Goal: Task Accomplishment & Management: Manage account settings

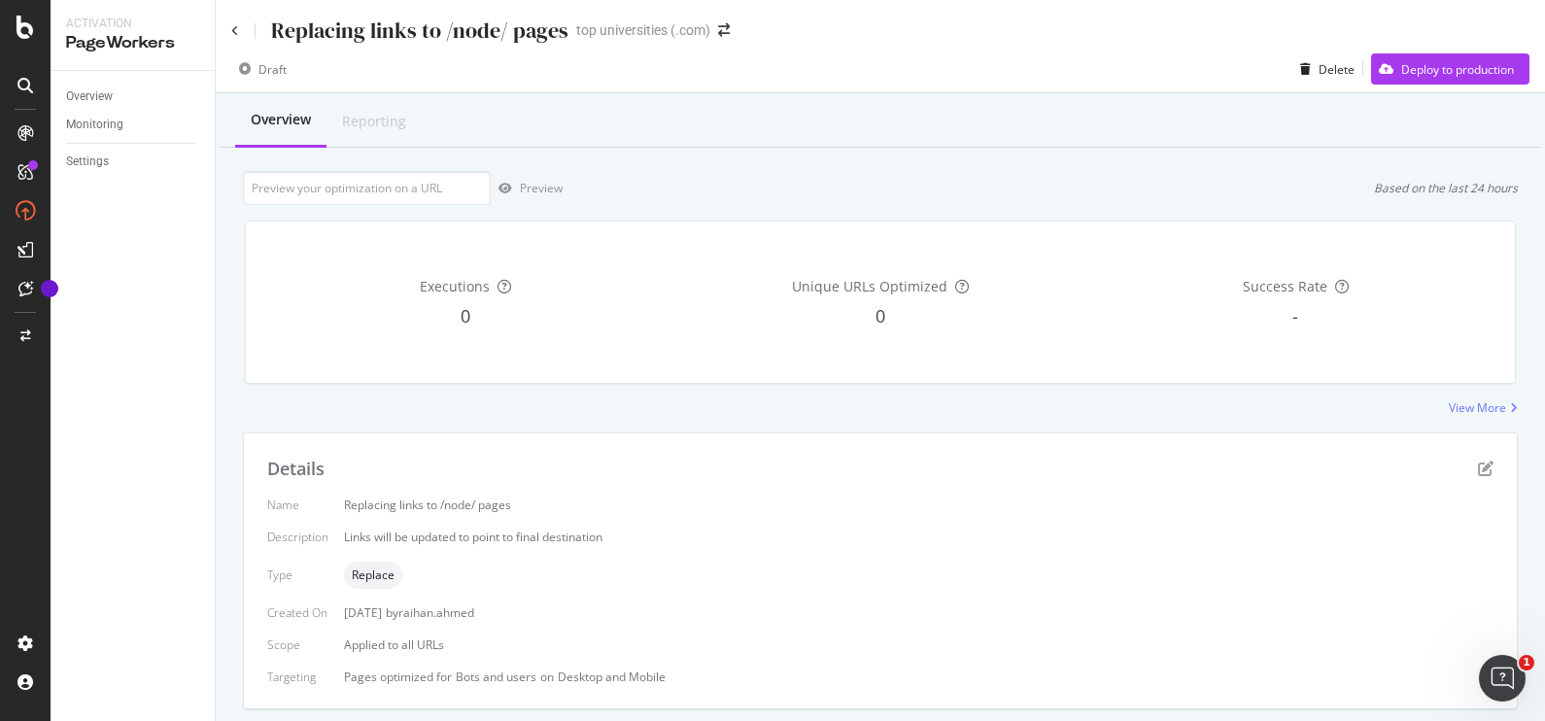
scroll to position [575, 0]
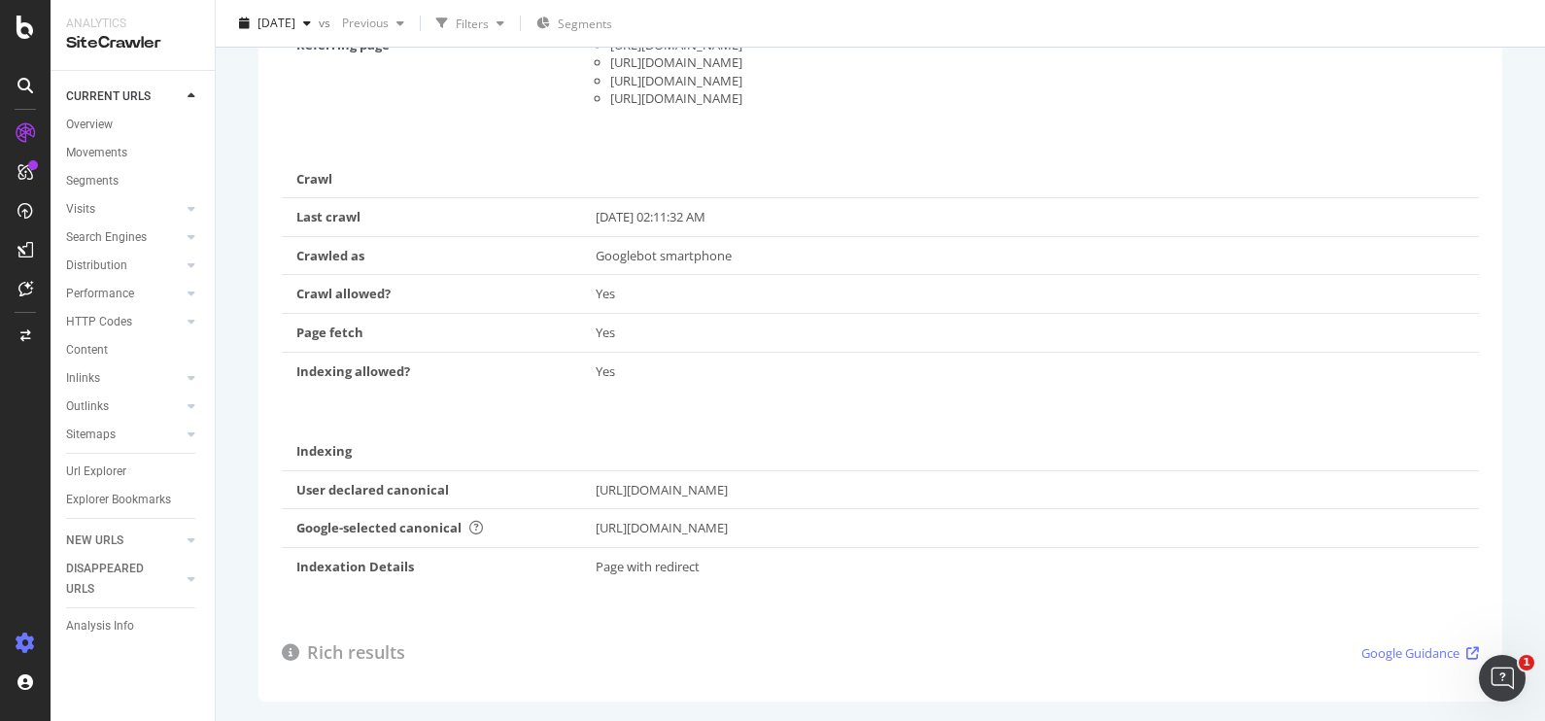
click at [21, 632] on div at bounding box center [25, 643] width 47 height 31
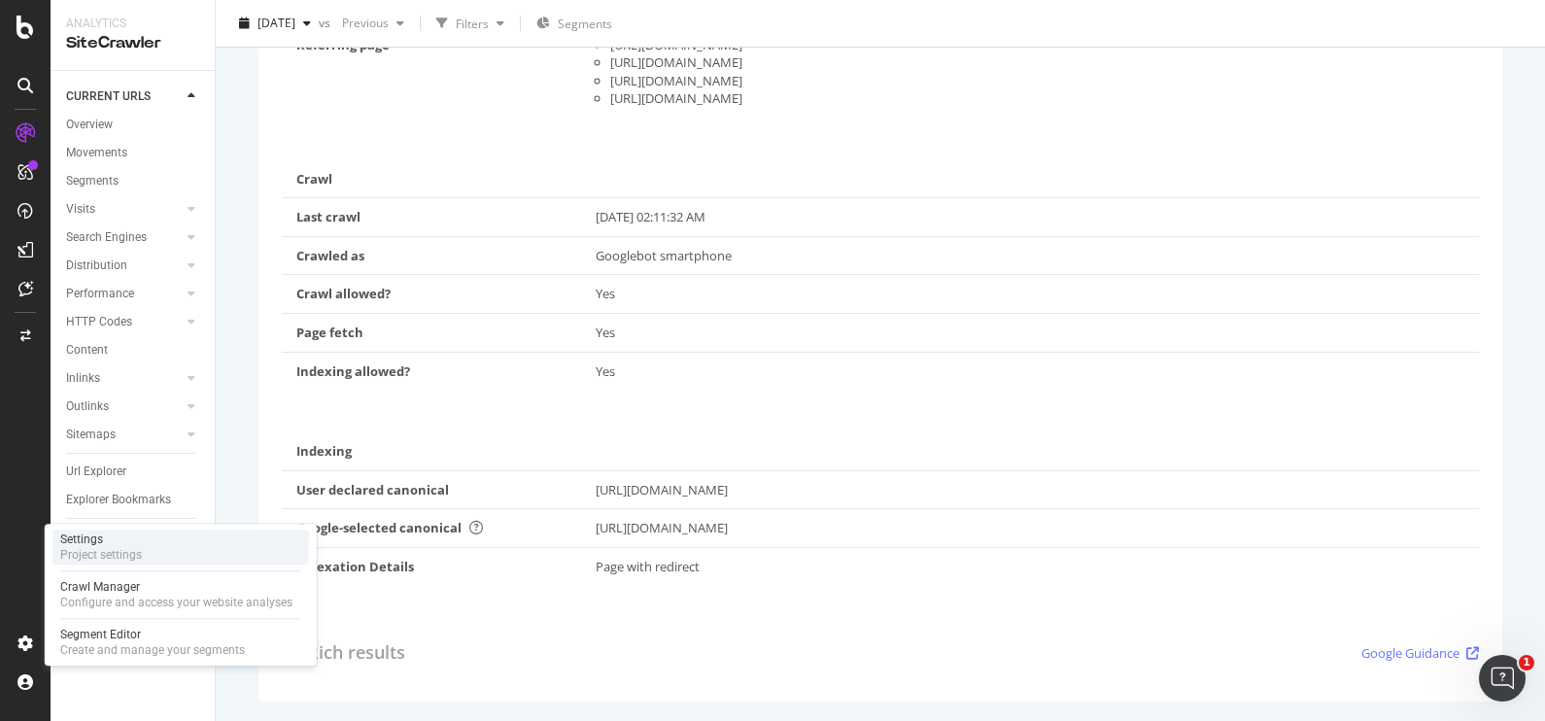
click at [152, 552] on div "Settings Project settings" at bounding box center [180, 547] width 257 height 35
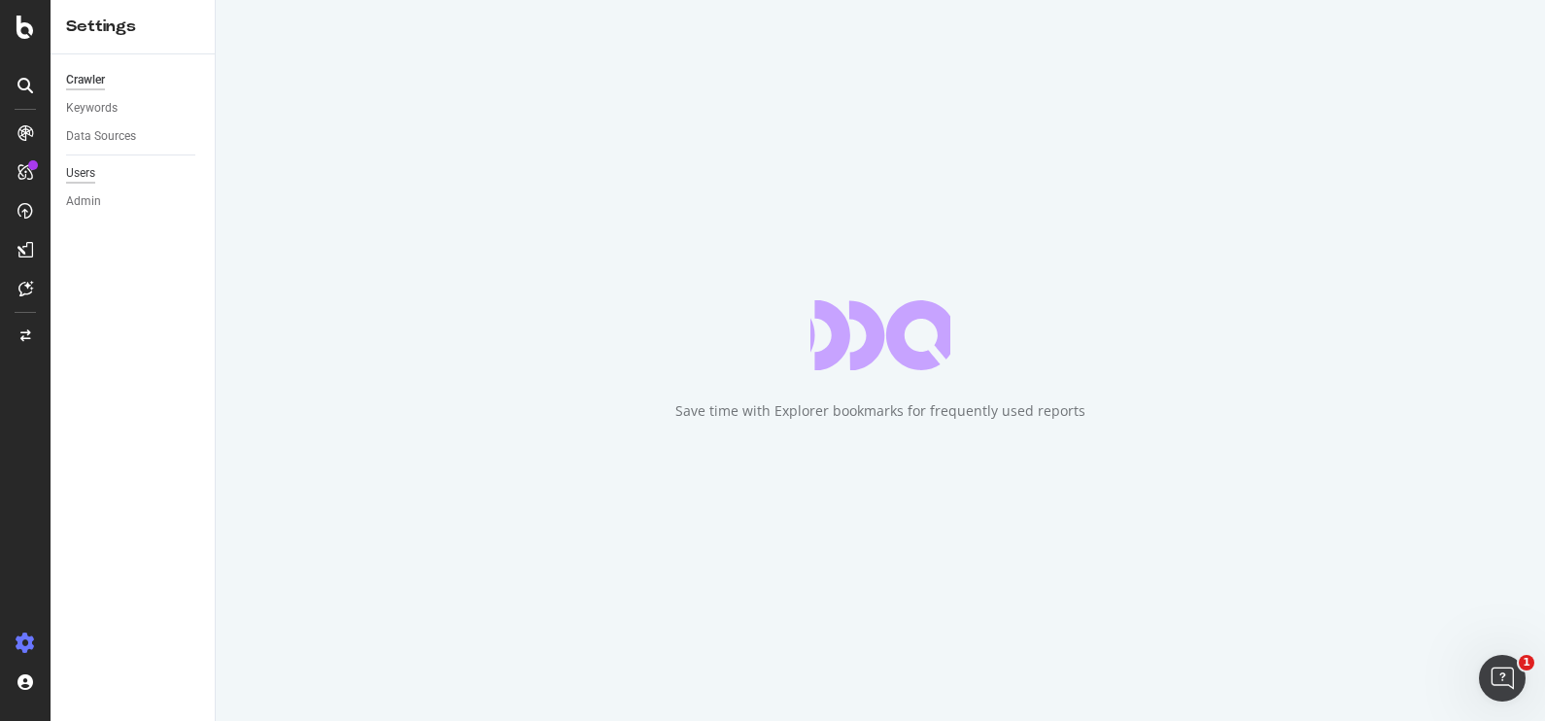
click at [87, 175] on div "Users" at bounding box center [80, 173] width 29 height 20
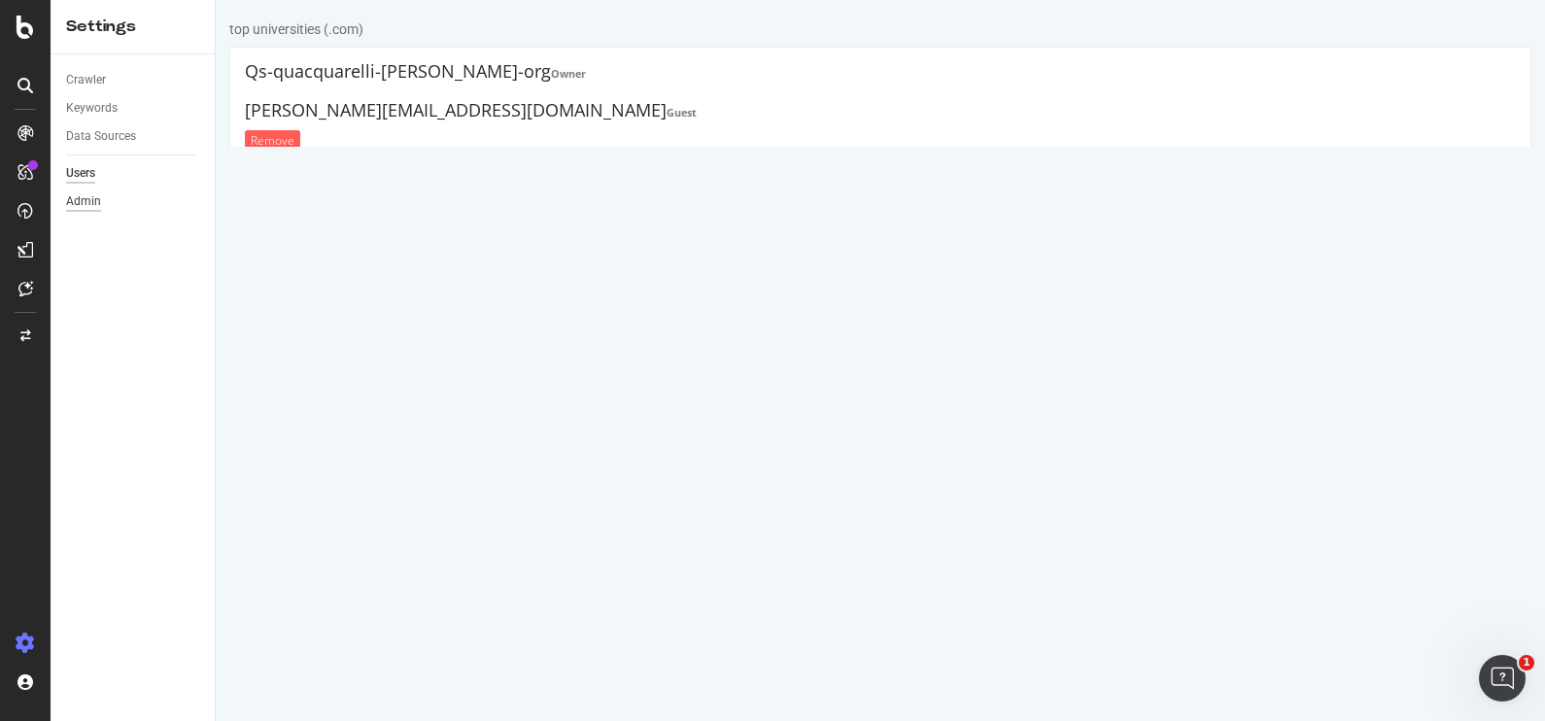
click at [88, 195] on div "Admin" at bounding box center [83, 201] width 35 height 20
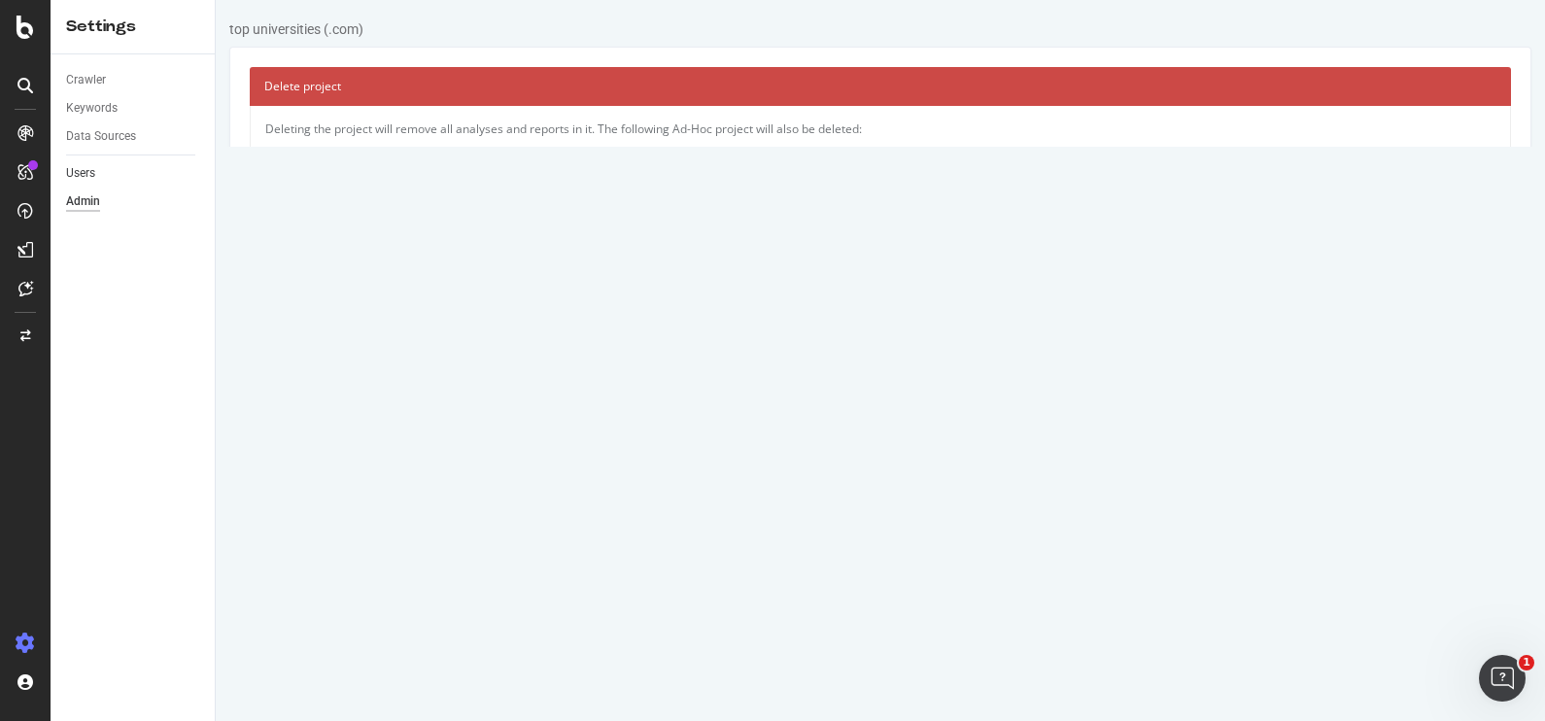
click at [102, 174] on link "Users" at bounding box center [133, 173] width 135 height 20
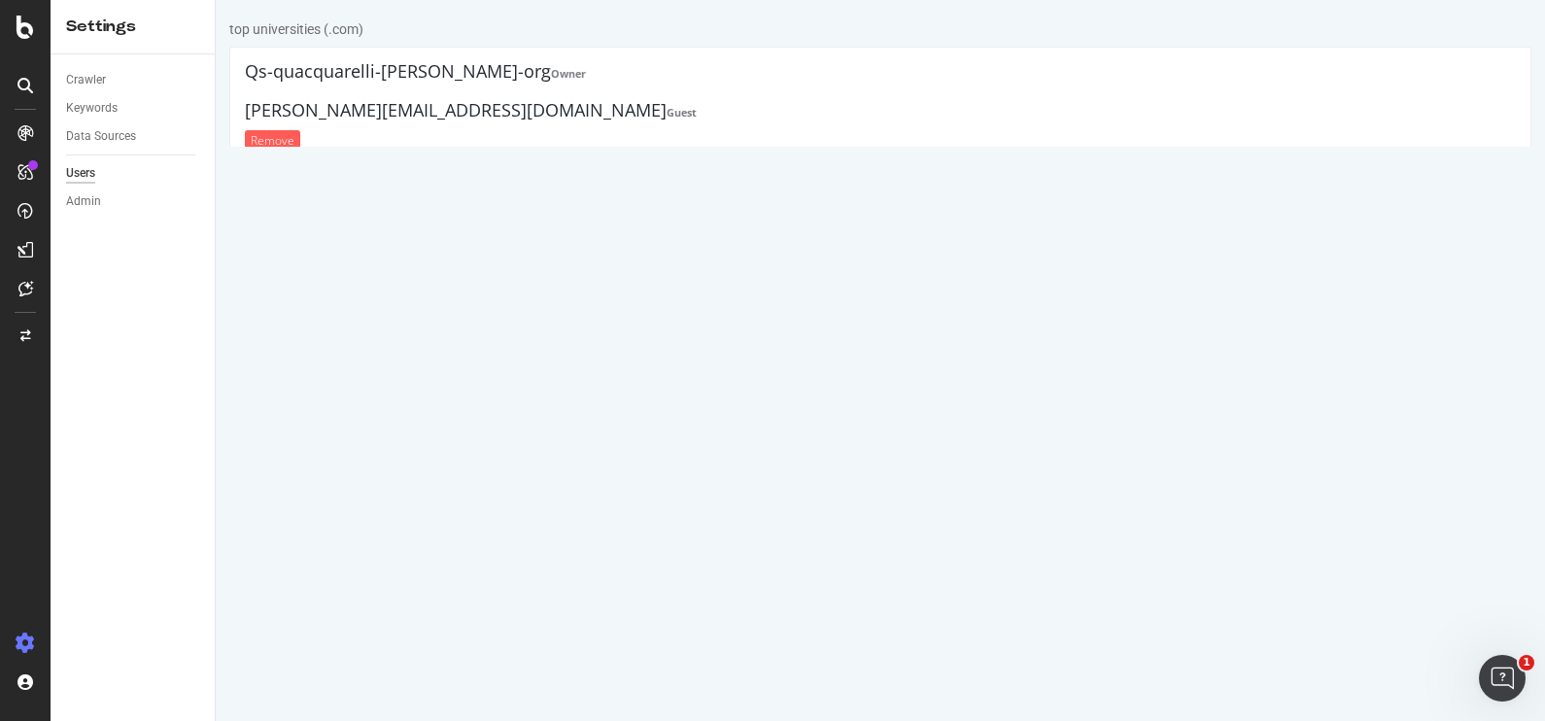
click at [323, 310] on link "Manage Organization" at bounding box center [319, 312] width 118 height 17
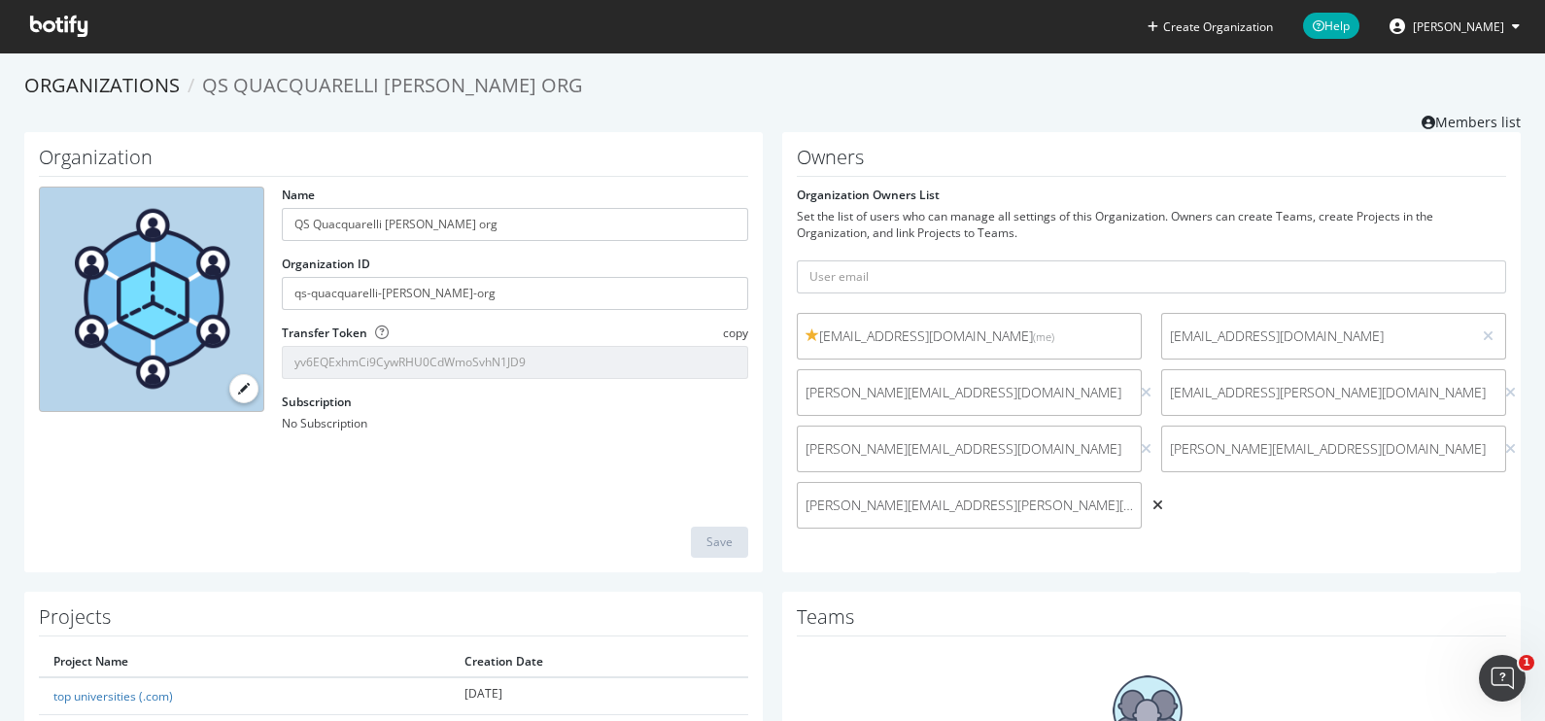
click at [1152, 501] on icon at bounding box center [1157, 505] width 11 height 14
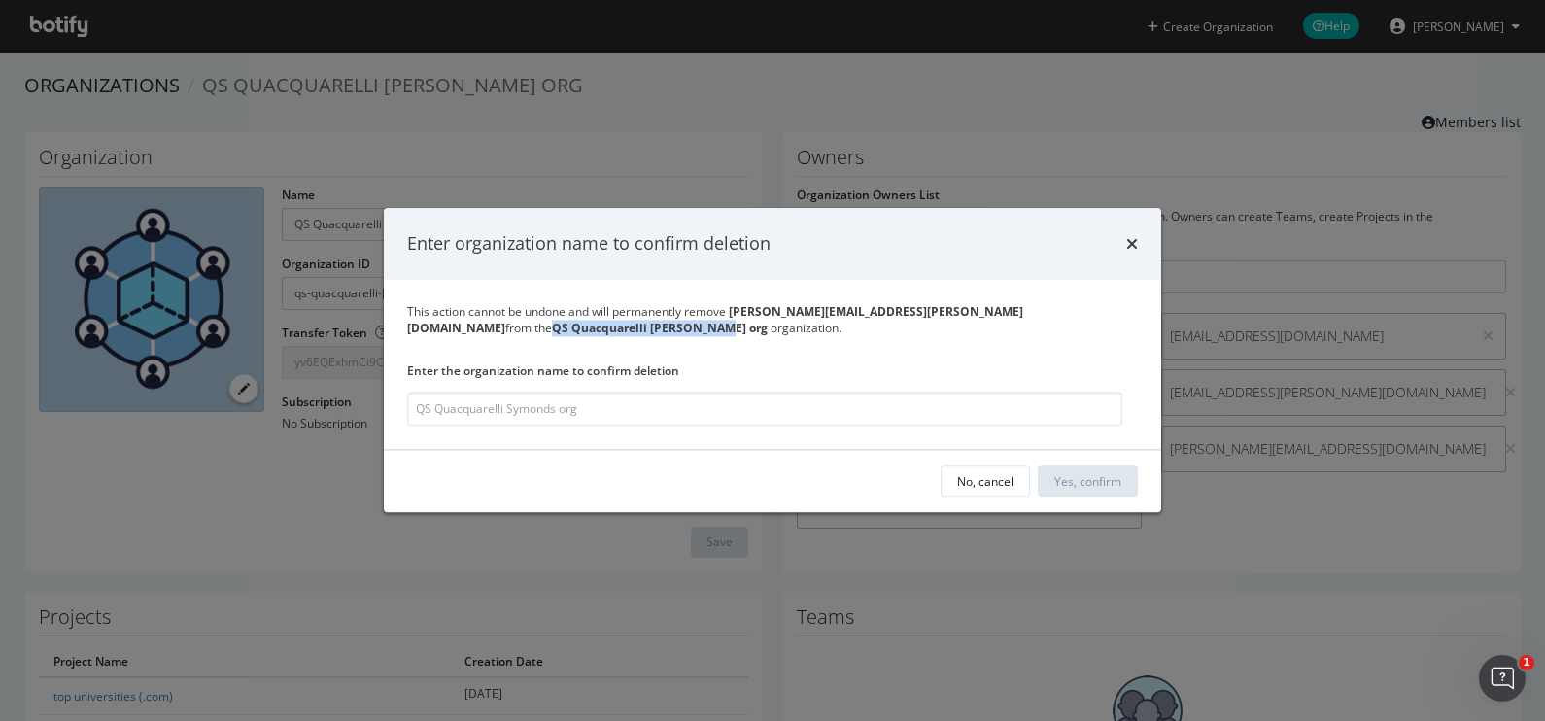
drag, startPoint x: 964, startPoint y: 311, endPoint x: 426, endPoint y: 328, distance: 538.6
click at [426, 328] on div "This action cannot be undone and will permanently remove sivagurunathan.nalini@…" at bounding box center [772, 319] width 731 height 33
copy b "QS Quacquarelli [PERSON_NAME] org"
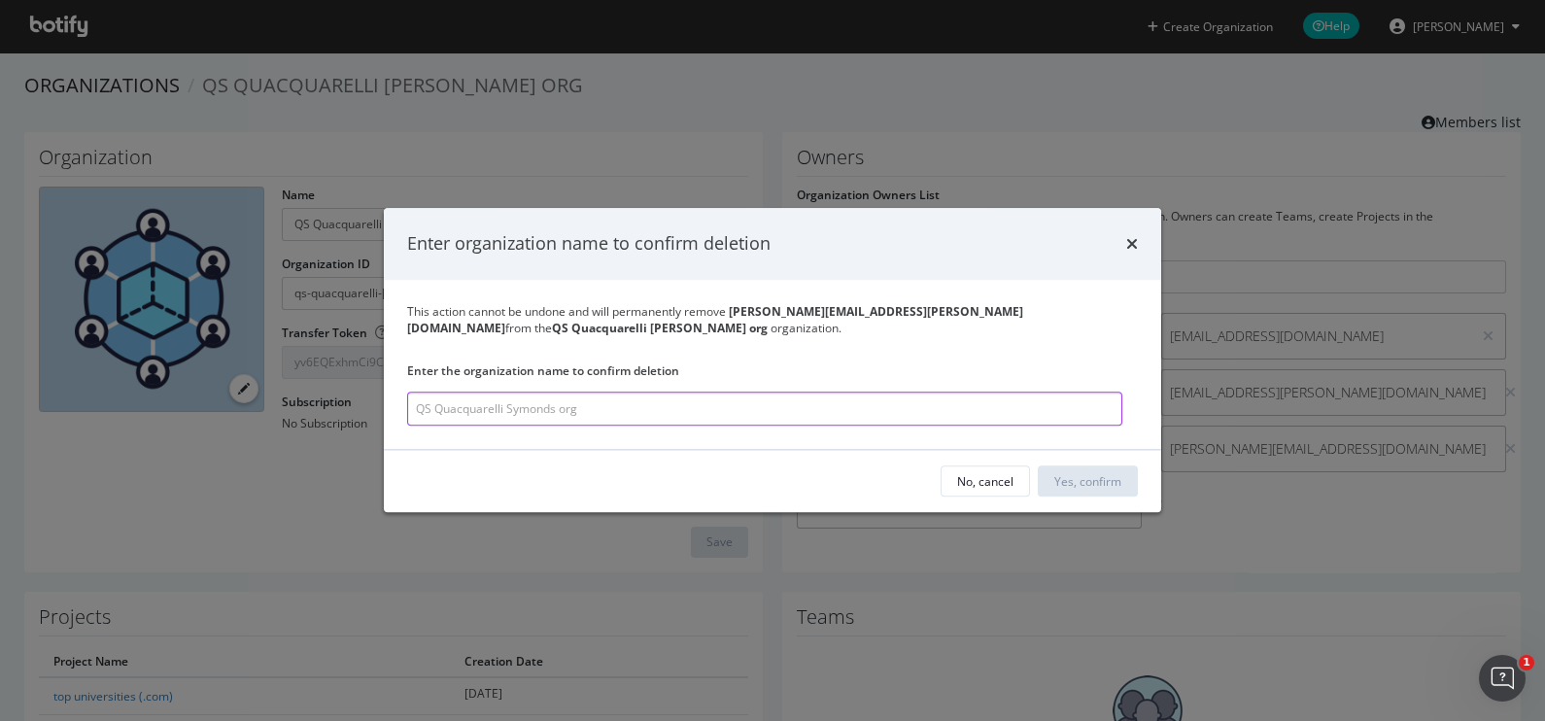
click at [545, 415] on input "modal" at bounding box center [764, 410] width 715 height 34
paste input "QS Quacquarelli [PERSON_NAME] org"
type input "QS Quacquarelli [PERSON_NAME] org"
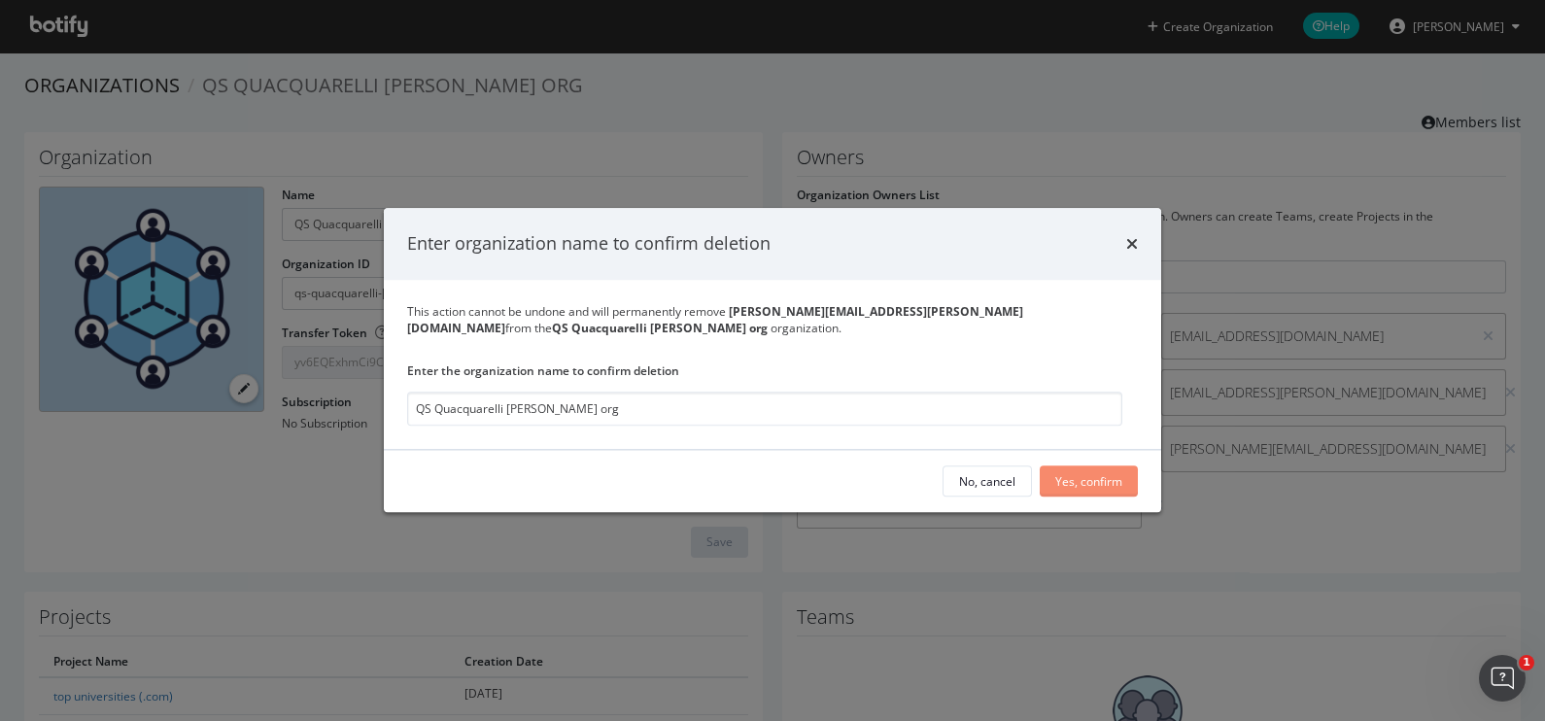
click at [1088, 488] on div "Yes, confirm" at bounding box center [1088, 481] width 67 height 17
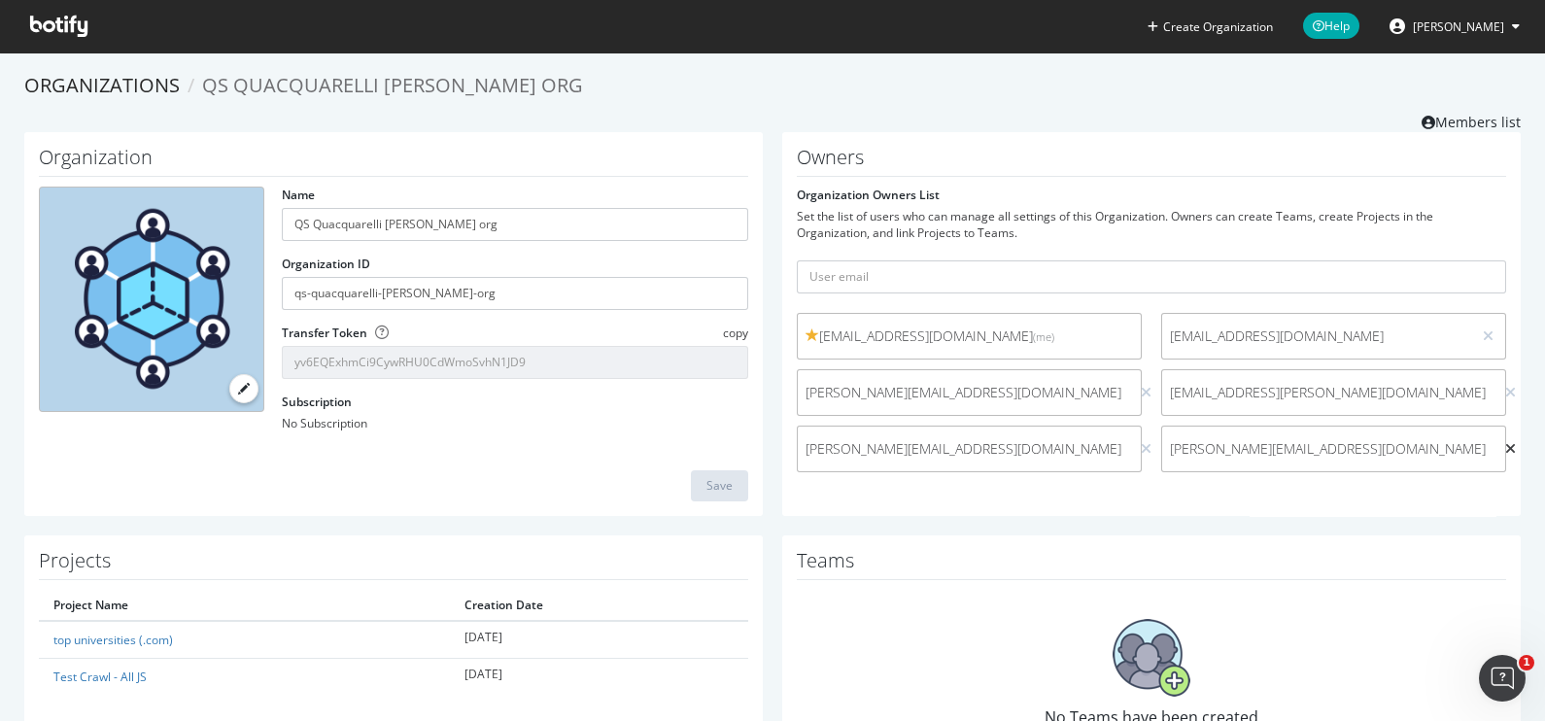
click at [1505, 445] on icon at bounding box center [1510, 449] width 11 height 14
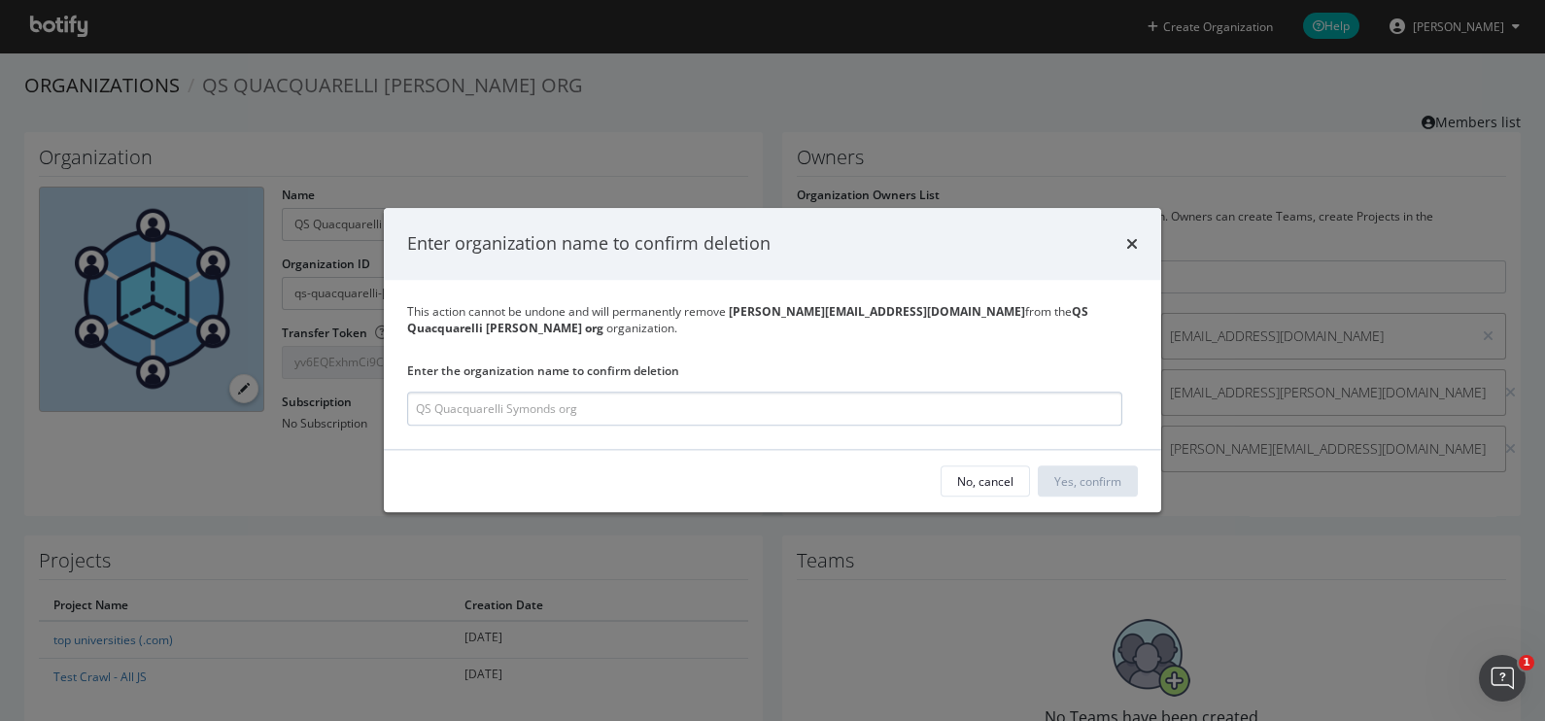
click at [658, 408] on input "modal" at bounding box center [764, 410] width 715 height 34
type input "QS Quacquarelli [PERSON_NAME] org"
click at [1089, 471] on div "Yes, confirm" at bounding box center [1088, 481] width 67 height 29
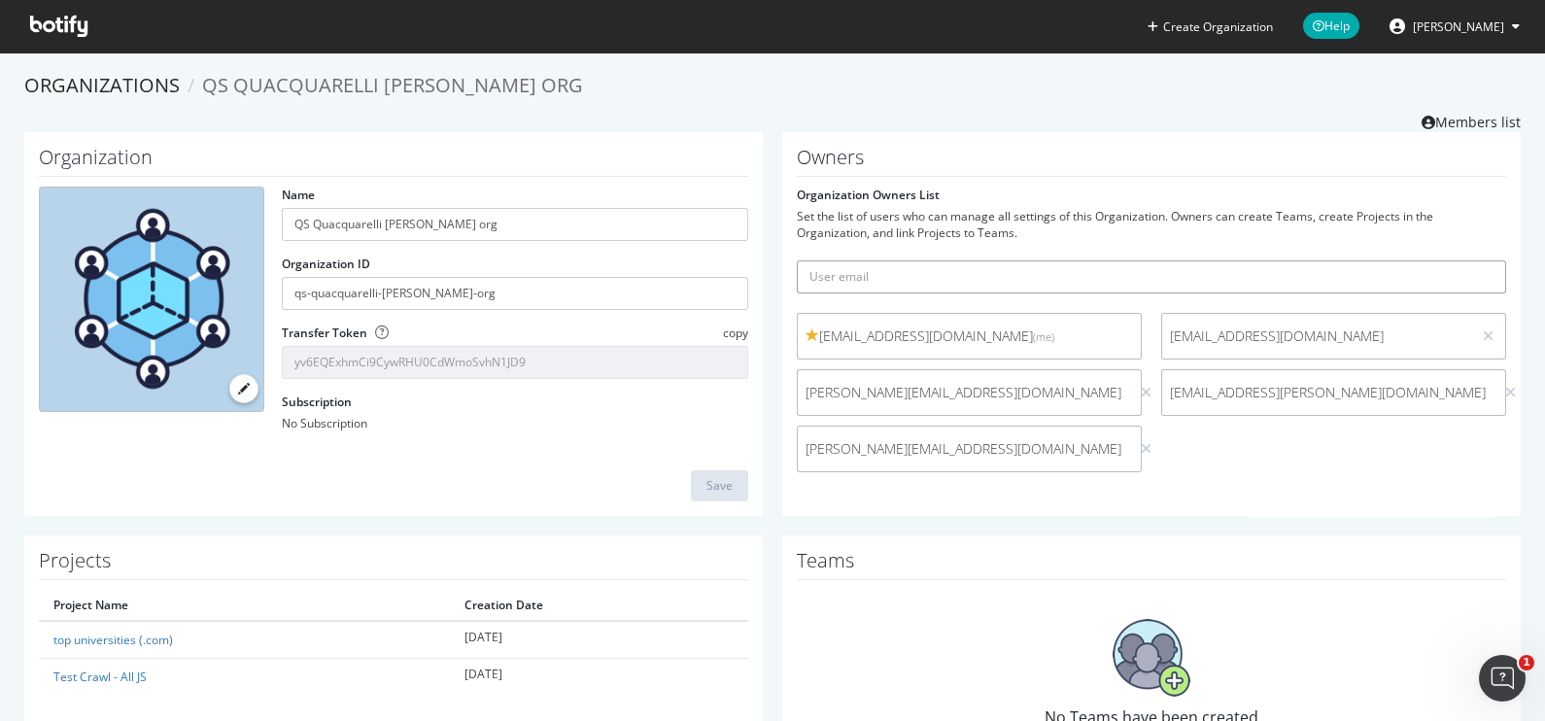
click at [905, 279] on input "text" at bounding box center [1151, 276] width 709 height 33
paste input "[PERSON_NAME][EMAIL_ADDRESS][PERSON_NAME][DOMAIN_NAME]"
type input "[PERSON_NAME][EMAIL_ADDRESS][PERSON_NAME][DOMAIN_NAME]"
click at [1473, 269] on button "submit" at bounding box center [1489, 276] width 33 height 33
